Goal: Information Seeking & Learning: Learn about a topic

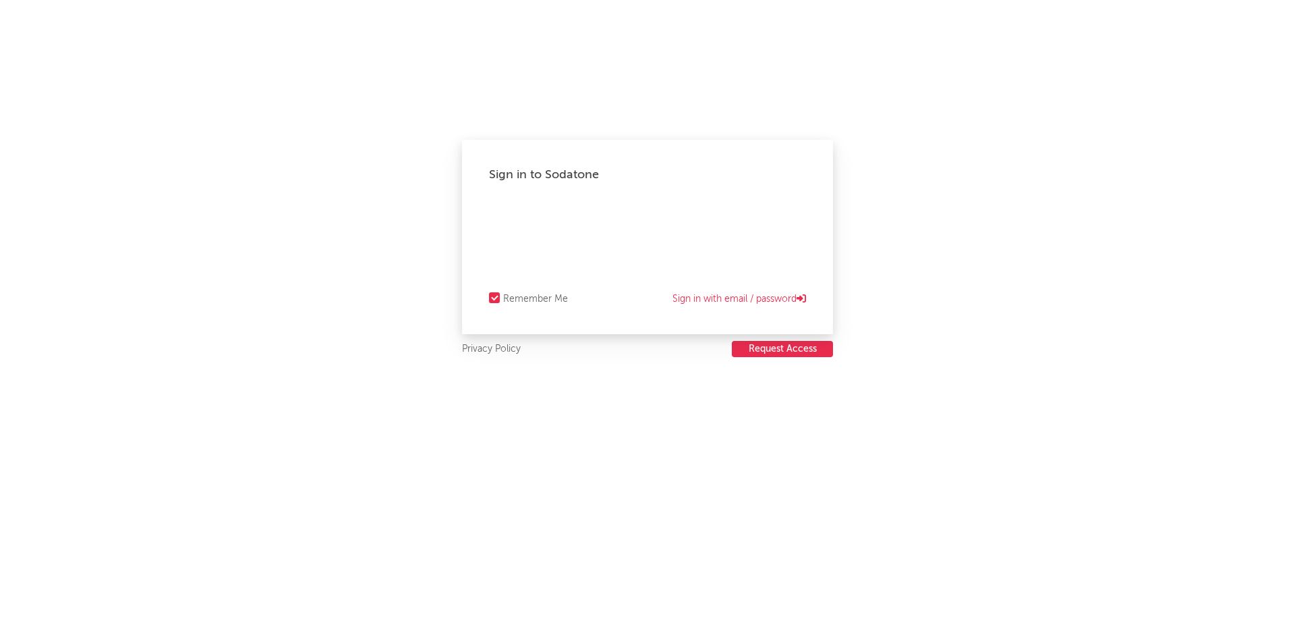
click at [1076, 257] on div "Sign in to Sodatone Remember Me Sign in with email / password Privacy Policy Re…" at bounding box center [647, 319] width 1295 height 638
select select "recorded_music"
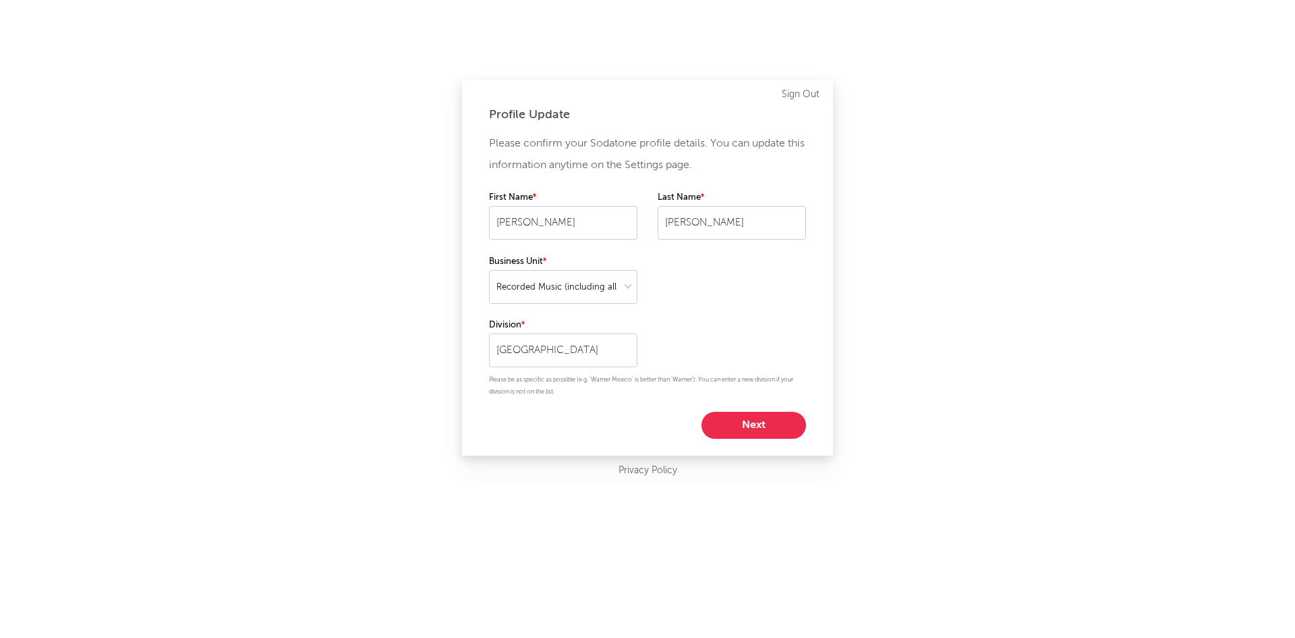
click at [758, 407] on div "Please confirm your Sodatone profile details. You can update this information a…" at bounding box center [647, 286] width 317 height 306
click at [748, 422] on button "Next" at bounding box center [754, 425] width 105 height 27
select select "manager"
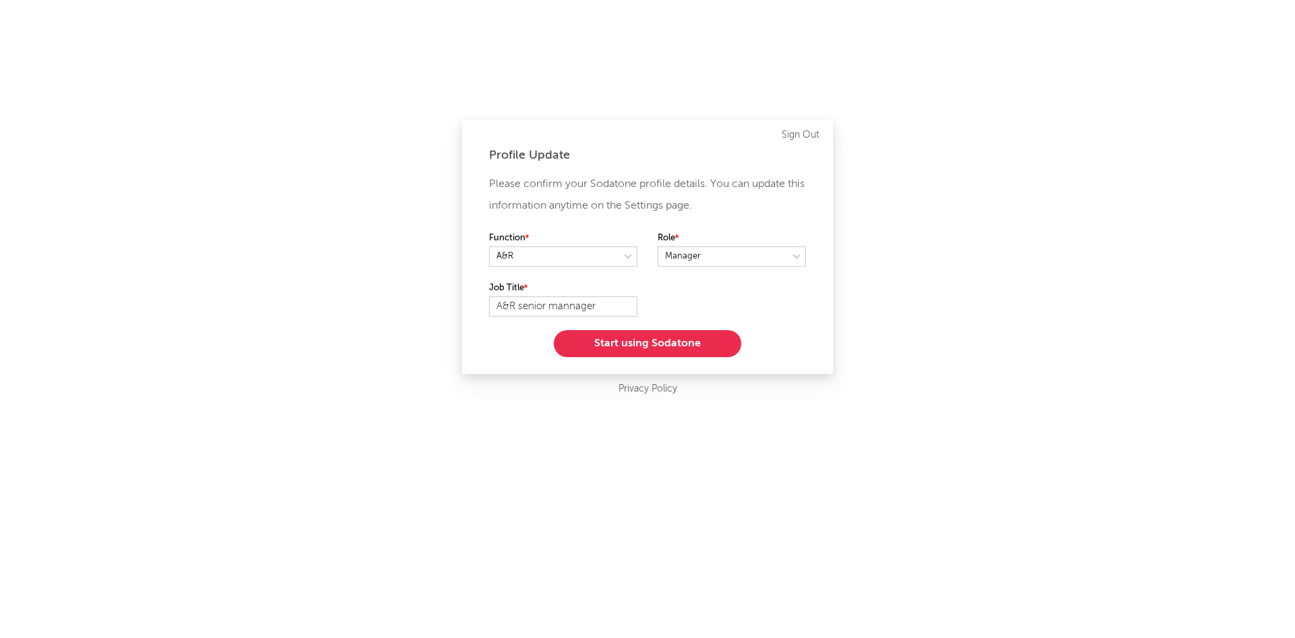
click at [702, 351] on button "Start using Sodatone" at bounding box center [648, 343] width 188 height 27
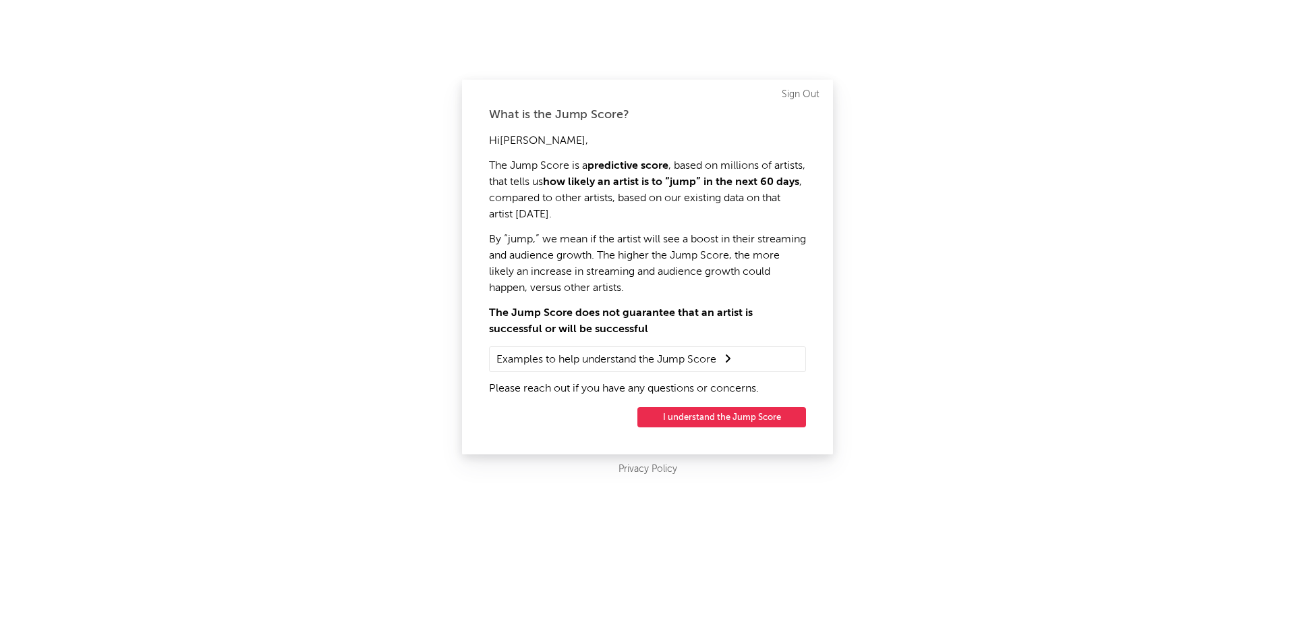
click at [709, 415] on button "I understand the Jump Score" at bounding box center [722, 417] width 169 height 20
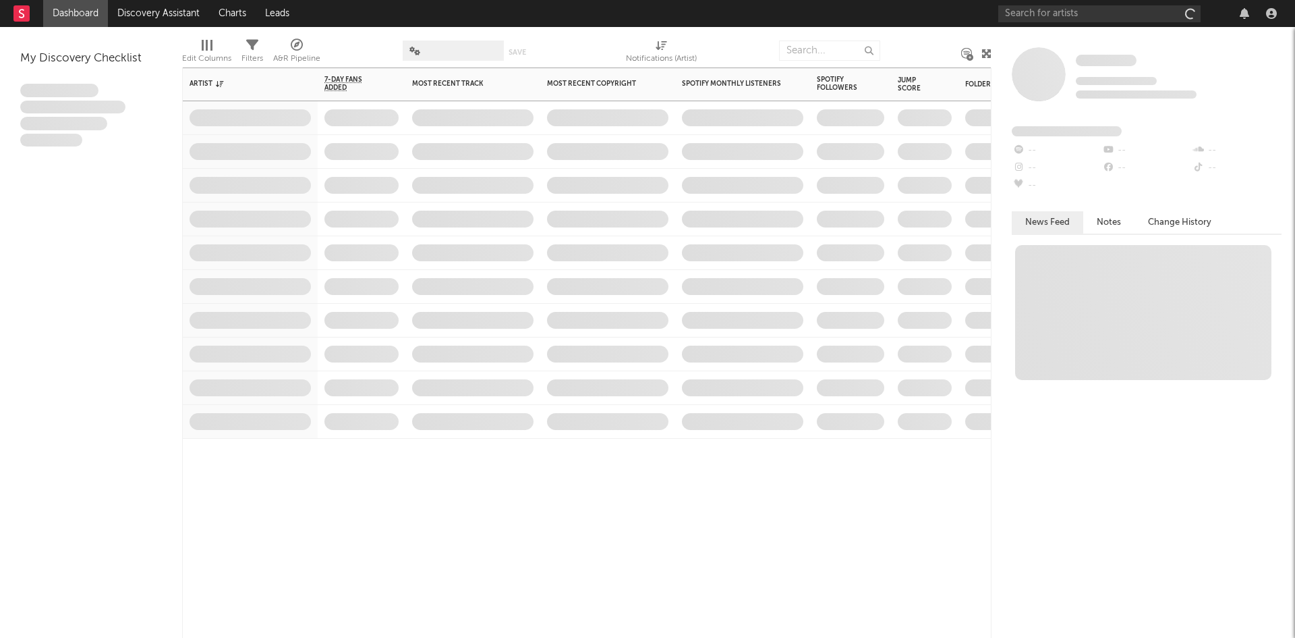
click at [709, 415] on span at bounding box center [742, 421] width 135 height 33
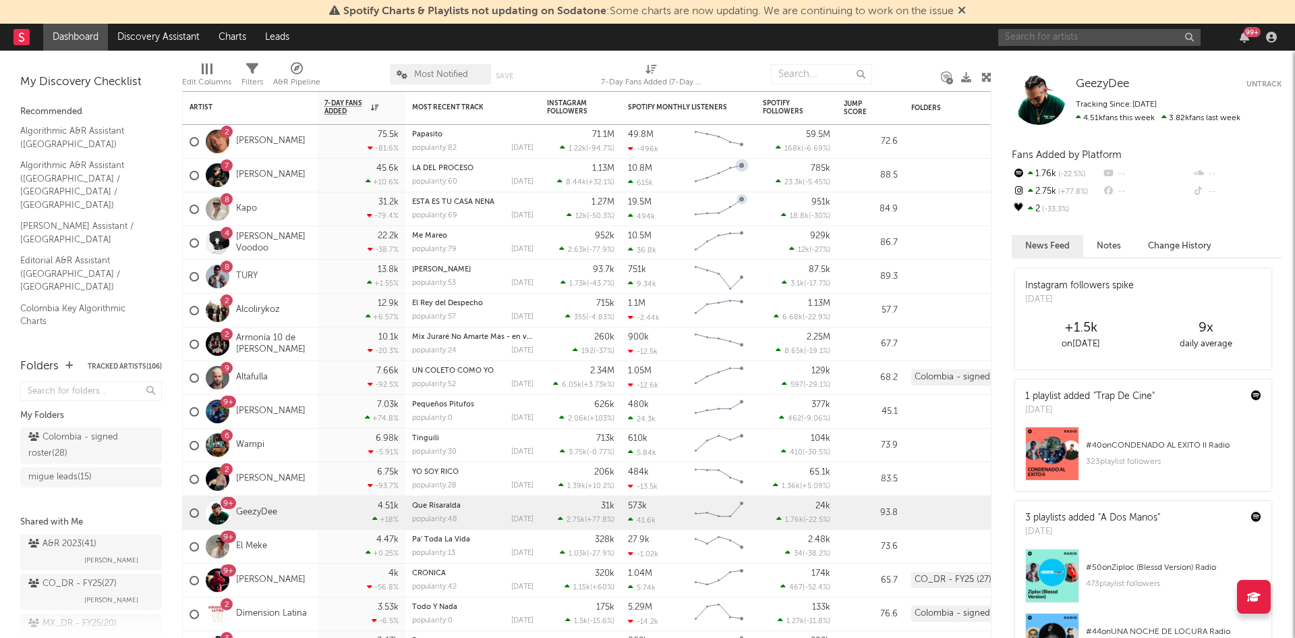
click at [1035, 35] on input "text" at bounding box center [1099, 37] width 202 height 17
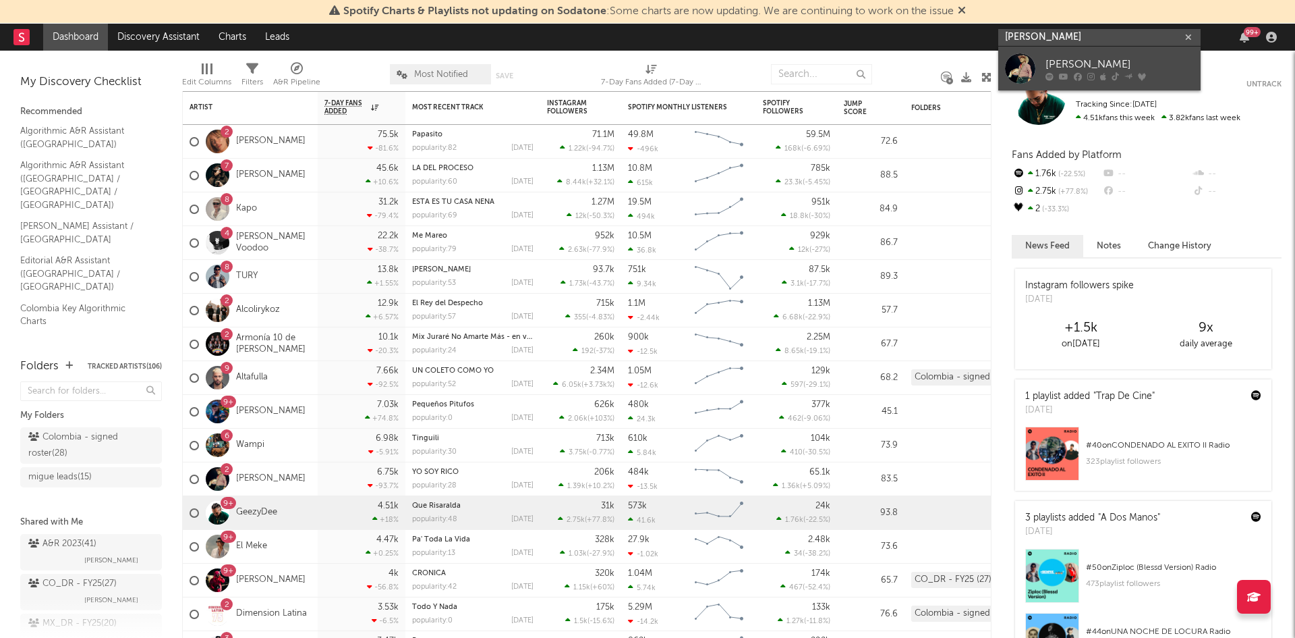
type input "julian dazaz"
click at [1047, 57] on div "Julian Daza" at bounding box center [1120, 64] width 148 height 16
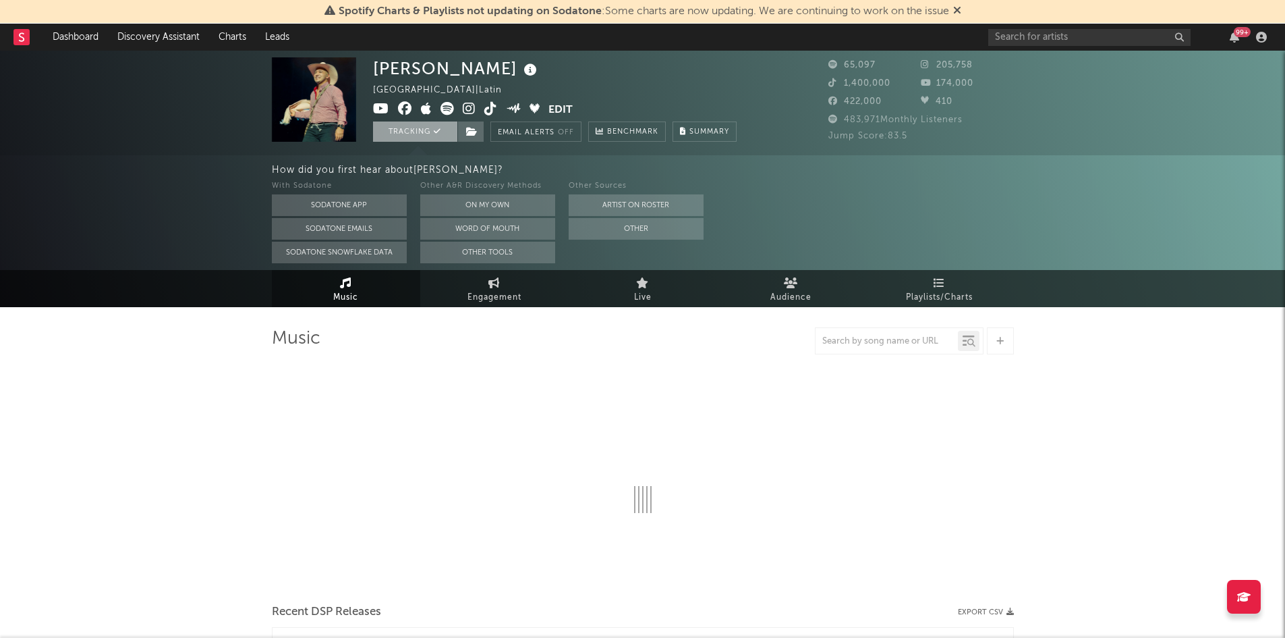
select select "6m"
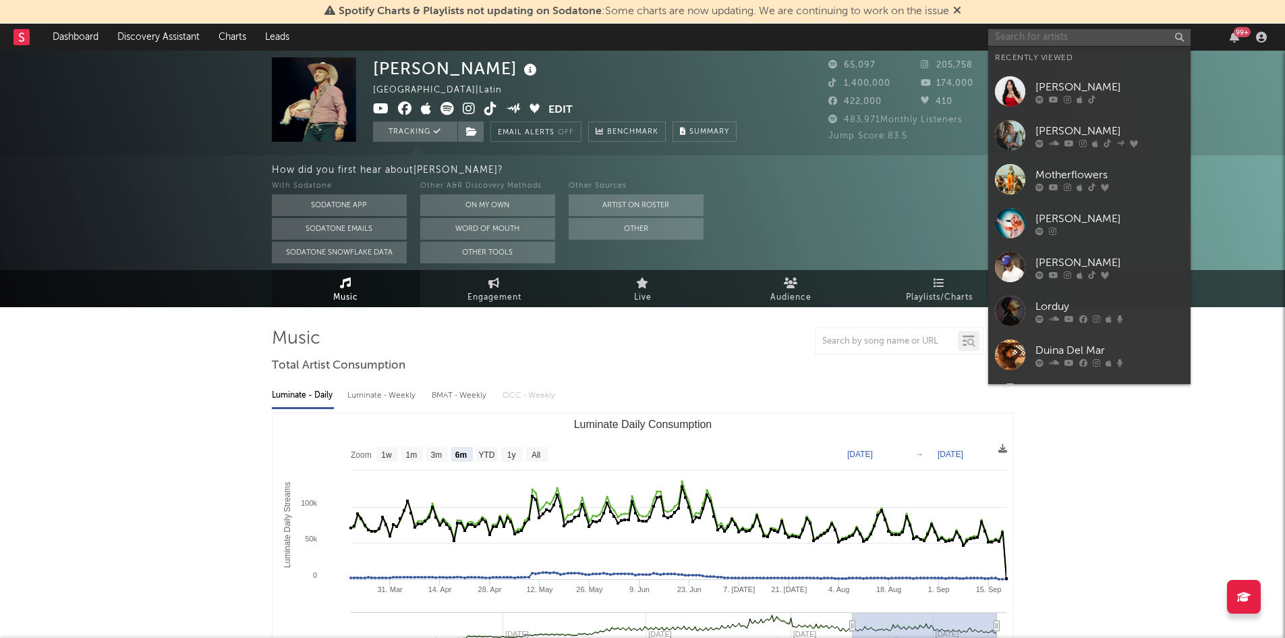
click at [1040, 39] on input "text" at bounding box center [1089, 37] width 202 height 17
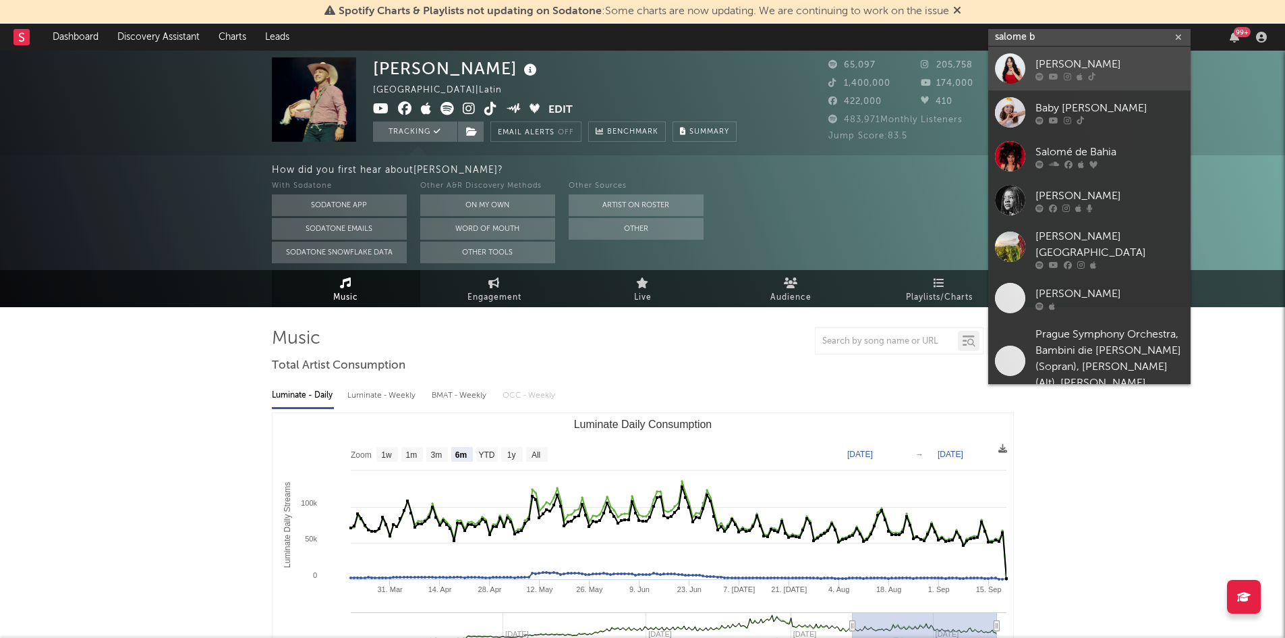
type input "salome b"
click at [1036, 61] on div "Salomé Brun" at bounding box center [1110, 64] width 148 height 16
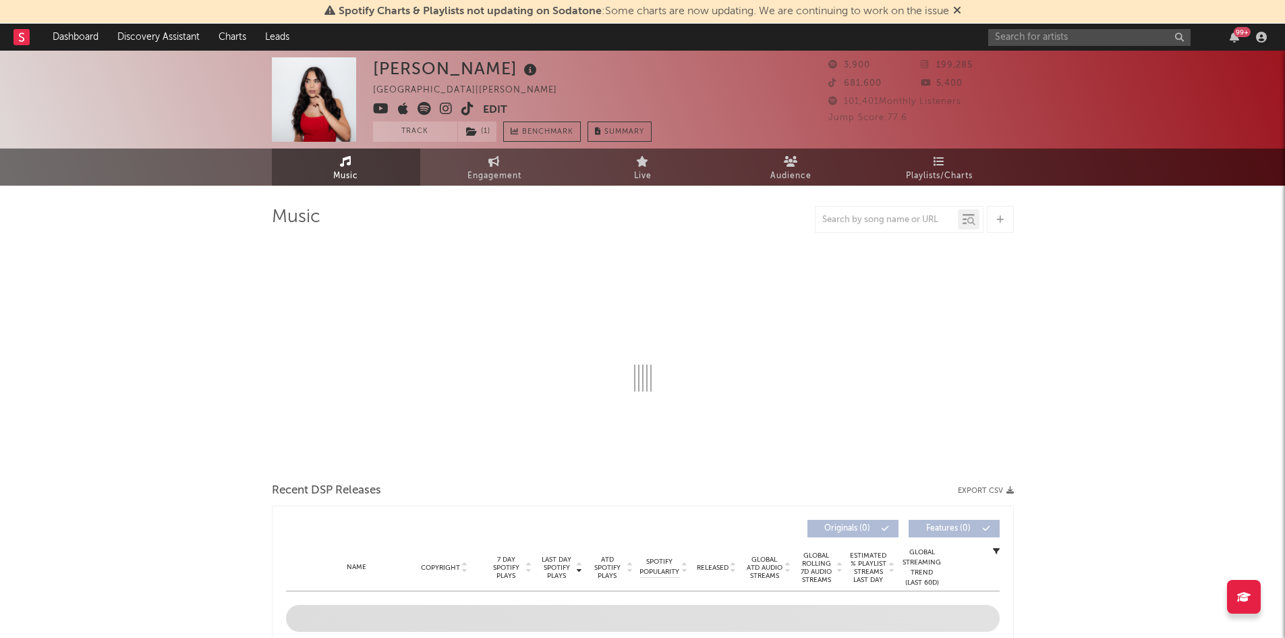
click at [960, 12] on icon at bounding box center [957, 10] width 8 height 11
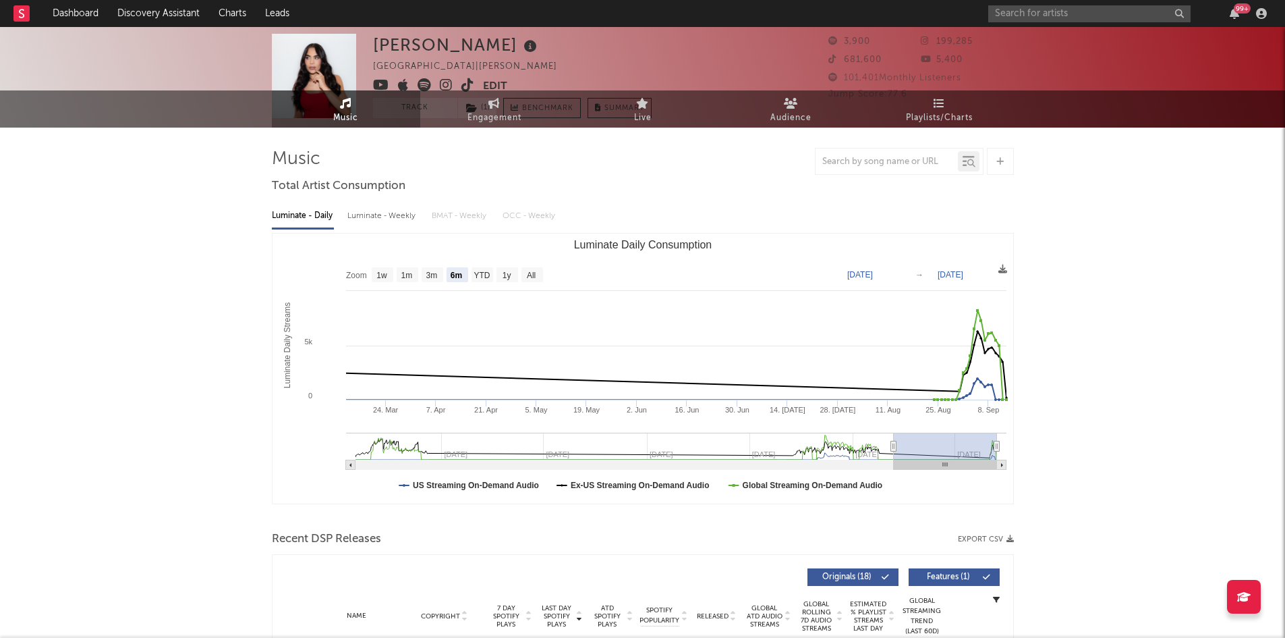
scroll to position [35, 0]
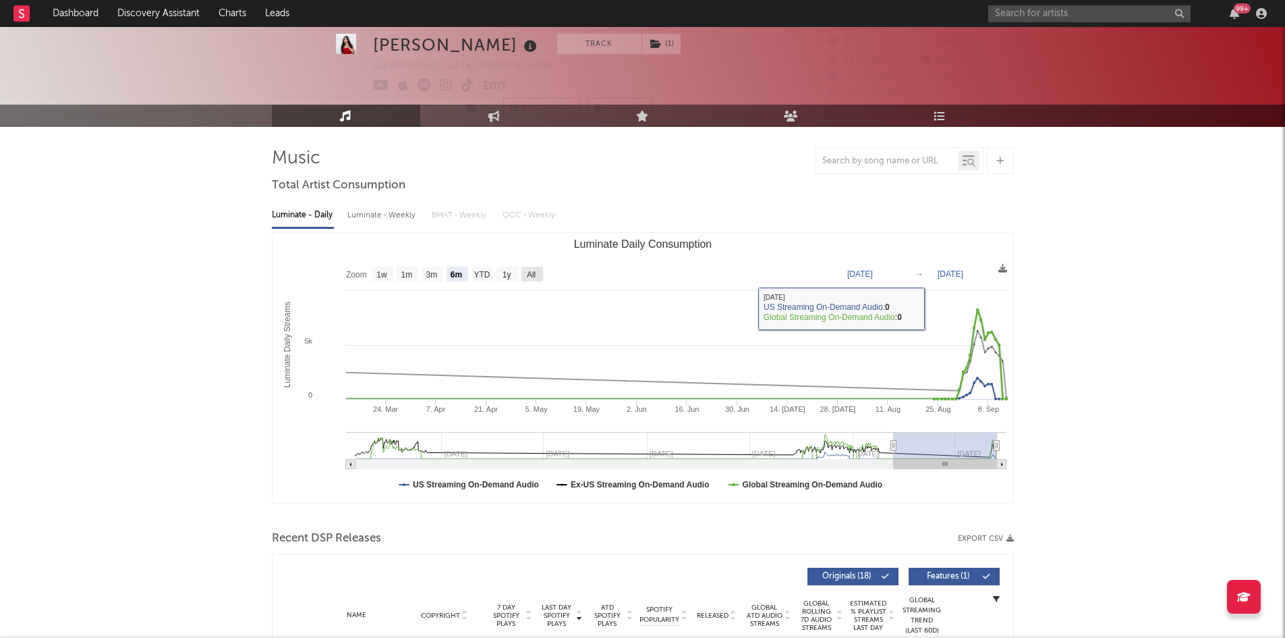
click at [532, 272] on text "All" at bounding box center [530, 274] width 9 height 9
select select "All"
type input "2022-07-31"
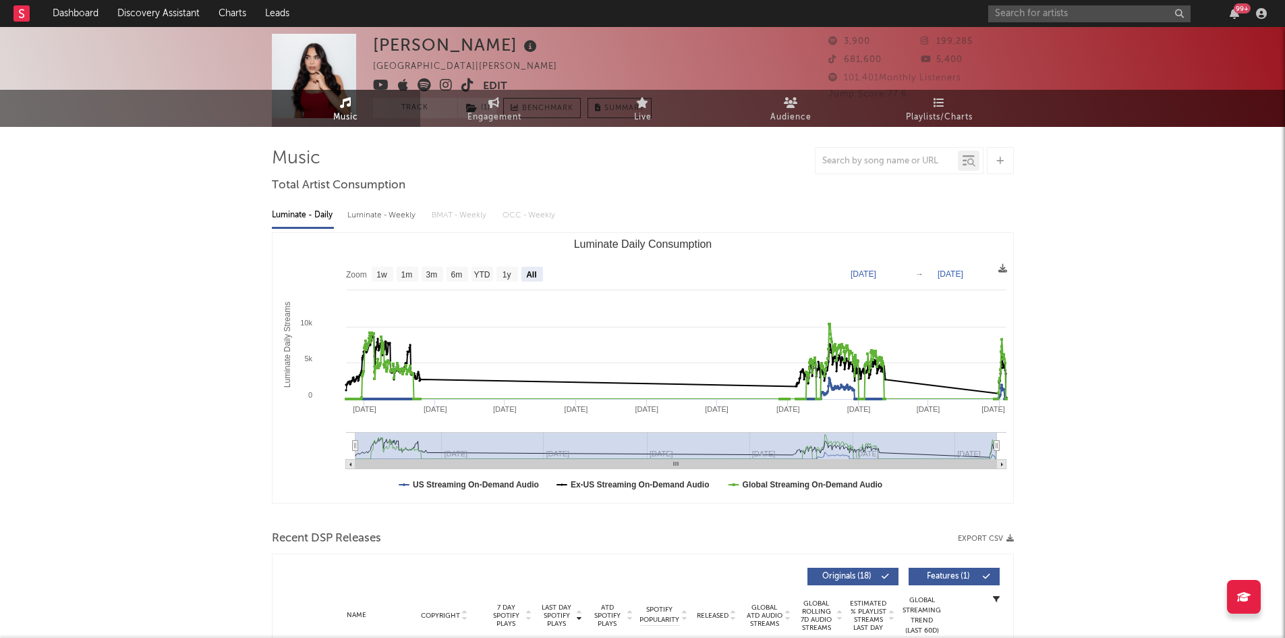
scroll to position [0, 0]
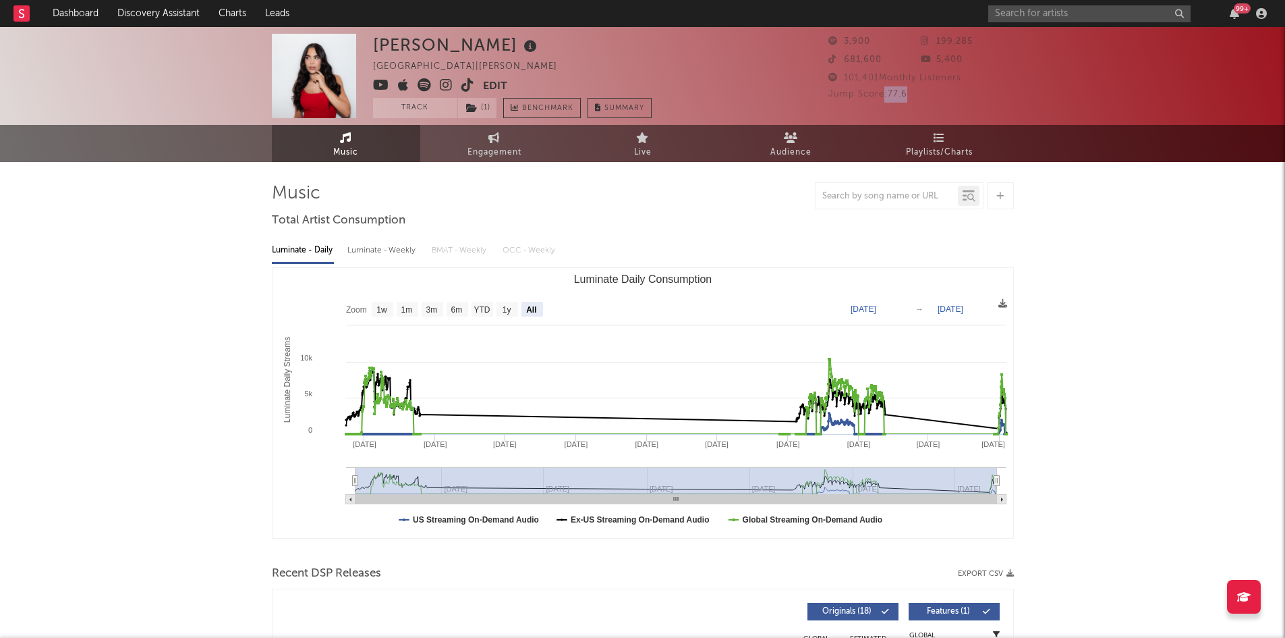
drag, startPoint x: 907, startPoint y: 93, endPoint x: 882, endPoint y: 93, distance: 25.0
click at [882, 93] on span "Jump Score: 77.6" at bounding box center [867, 94] width 79 height 9
click at [911, 98] on div "Jump Score: 77.6" at bounding box center [921, 94] width 186 height 16
drag, startPoint x: 970, startPoint y: 78, endPoint x: 843, endPoint y: 80, distance: 127.5
click at [843, 80] on div "101,401 Monthly Listeners" at bounding box center [921, 78] width 186 height 16
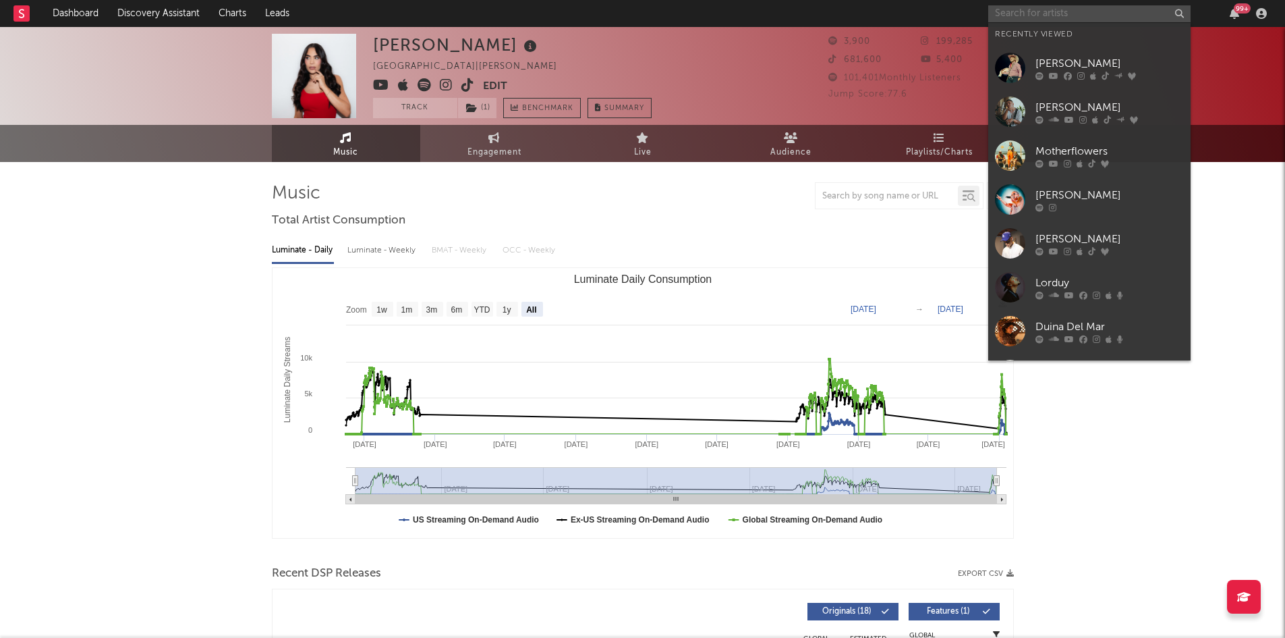
click at [1085, 17] on input "text" at bounding box center [1089, 13] width 202 height 17
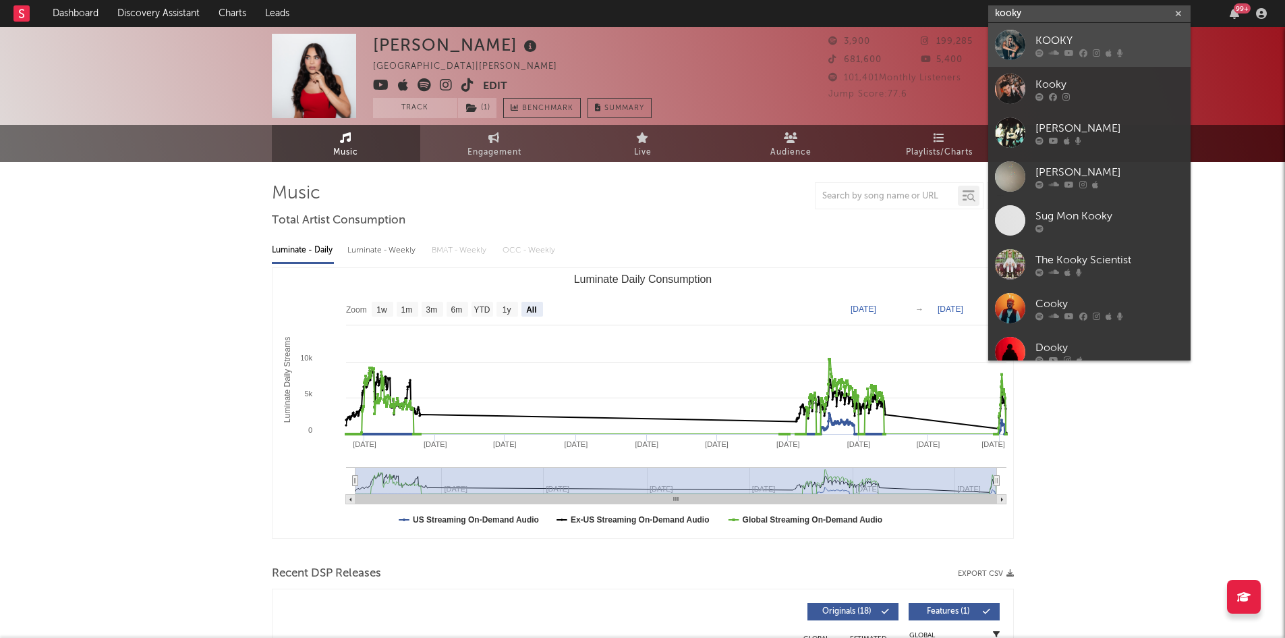
type input "kooky"
click at [1089, 31] on link "KOOKY" at bounding box center [1089, 45] width 202 height 44
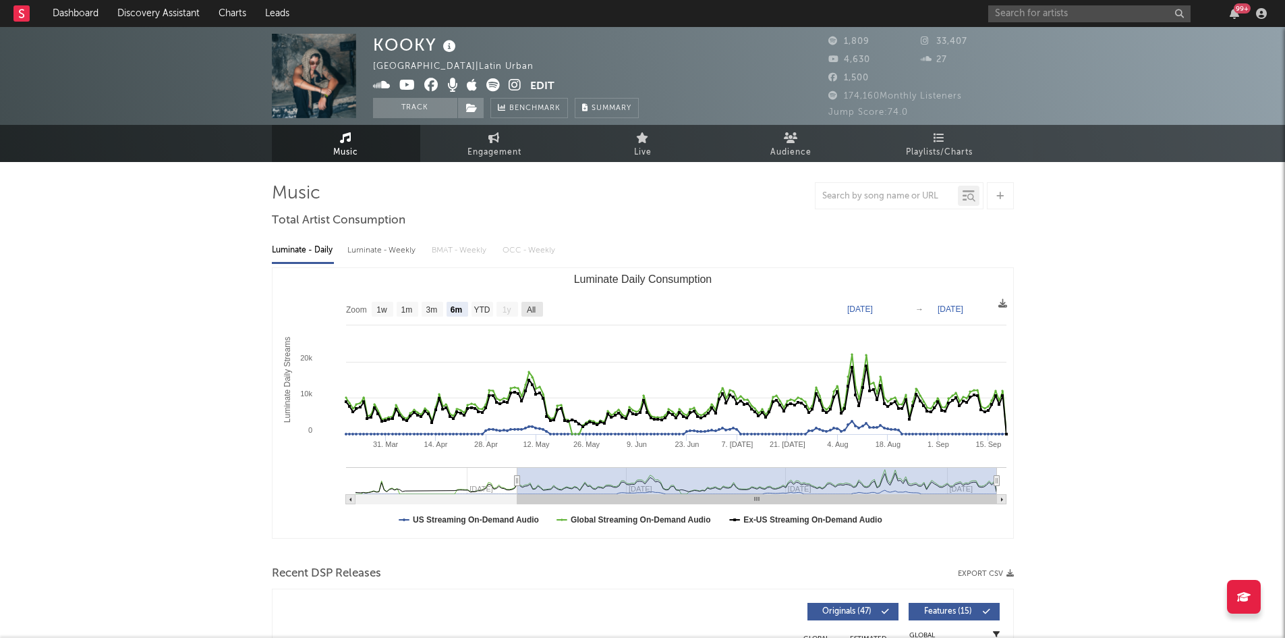
click at [535, 307] on text "All" at bounding box center [530, 309] width 9 height 9
select select "All"
type input "2025-01-17"
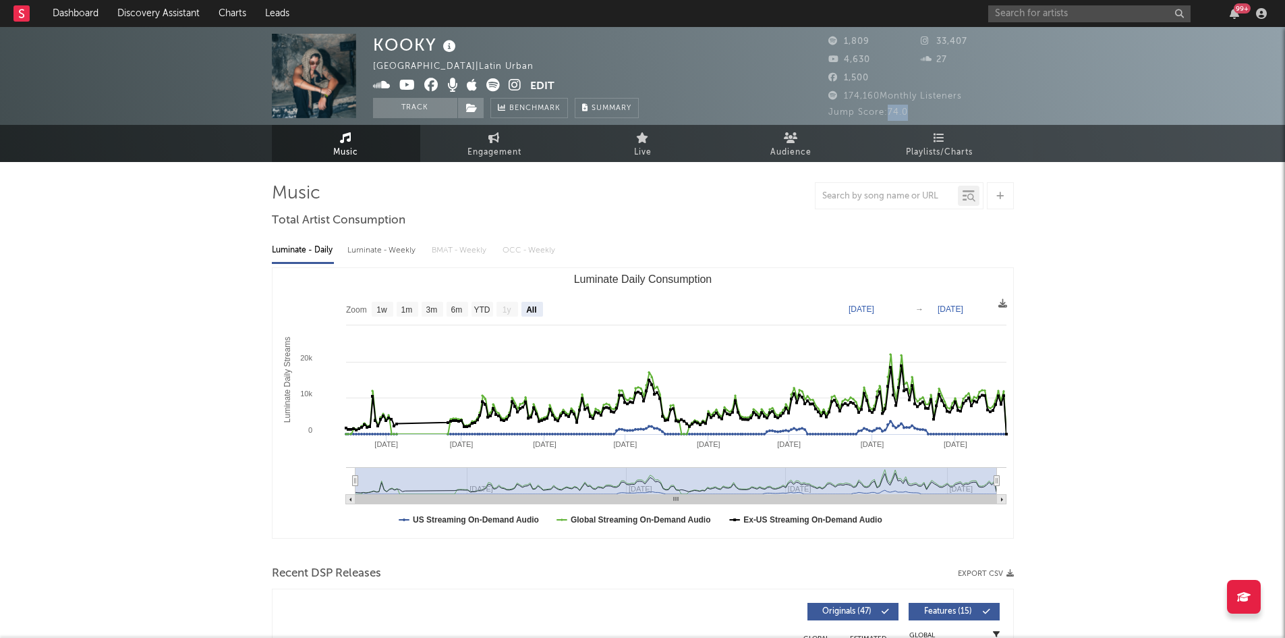
drag, startPoint x: 913, startPoint y: 112, endPoint x: 886, endPoint y: 113, distance: 26.3
click at [886, 113] on div "Jump Score: 74.0" at bounding box center [921, 113] width 186 height 16
click at [383, 309] on text "1w" at bounding box center [381, 309] width 11 height 9
select select "1w"
type input "2025-09-14"
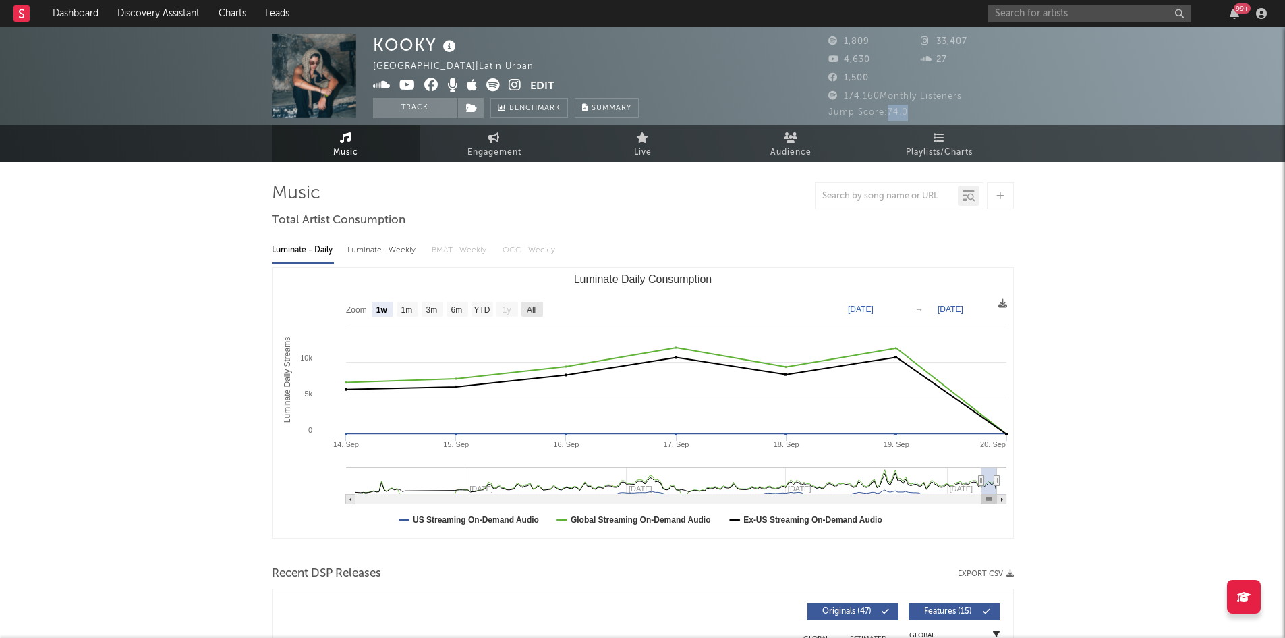
click at [535, 312] on text "All" at bounding box center [530, 309] width 9 height 9
select select "All"
type input "2025-01-17"
